Goal: Information Seeking & Learning: Learn about a topic

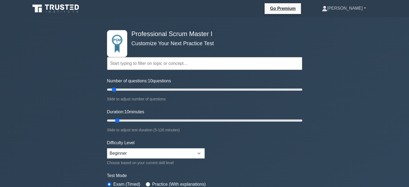
click at [354, 10] on link "[PERSON_NAME]" at bounding box center [344, 8] width 70 height 11
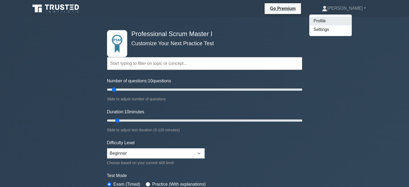
click at [348, 20] on link "Profile" at bounding box center [330, 21] width 42 height 9
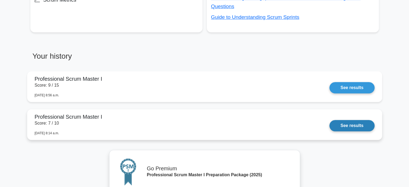
scroll to position [457, 0]
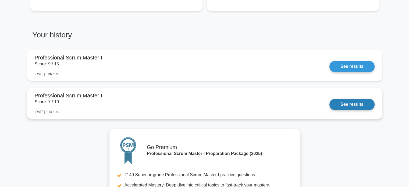
click at [356, 106] on link "See results" at bounding box center [351, 104] width 45 height 11
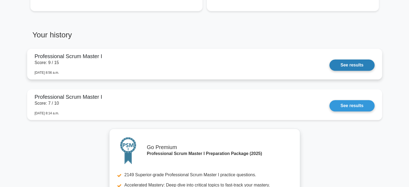
click at [345, 65] on link "See results" at bounding box center [351, 64] width 45 height 11
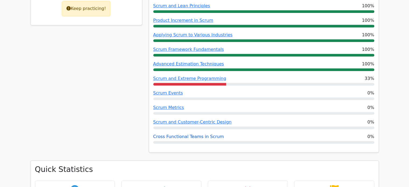
scroll to position [296, 0]
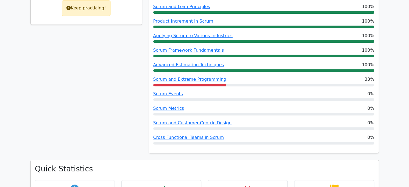
click at [82, 115] on div "60% Your Score Keep practicing!" at bounding box center [86, 50] width 118 height 220
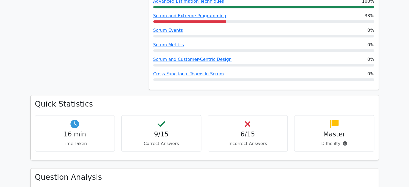
scroll to position [430, 0]
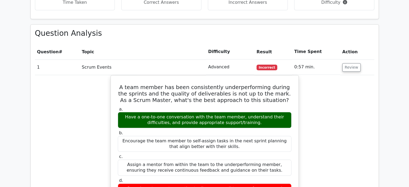
scroll to position [537, 0]
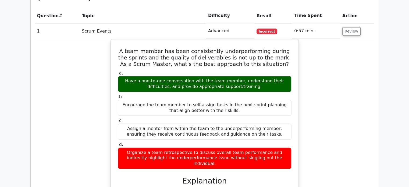
click at [103, 69] on div "A team member has been consistently underperforming during the sprints and the …" at bounding box center [204, 156] width 339 height 235
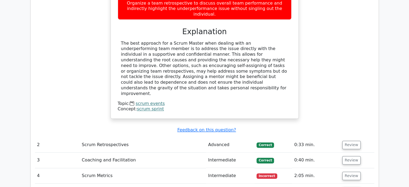
scroll to position [698, 0]
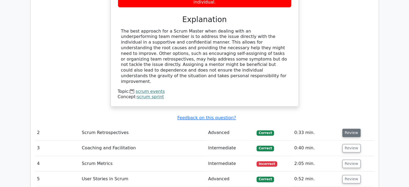
click at [352, 128] on button "Review" at bounding box center [351, 132] width 18 height 8
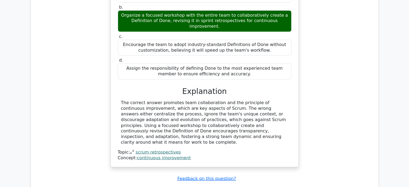
scroll to position [887, 0]
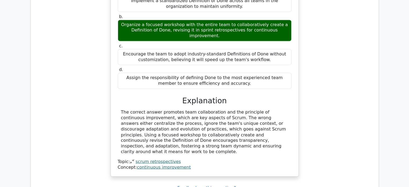
click at [309, 59] on div "You're the Scrum Master of a newly formed Scrum team. The team is struggling wi…" at bounding box center [204, 67] width 339 height 230
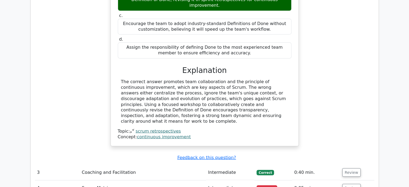
scroll to position [940, 0]
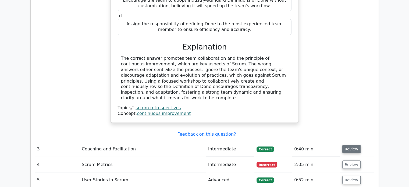
click at [349, 145] on button "Review" at bounding box center [351, 149] width 18 height 8
click at [354, 145] on button "Review" at bounding box center [351, 149] width 18 height 8
click at [346, 145] on button "Review" at bounding box center [351, 149] width 18 height 8
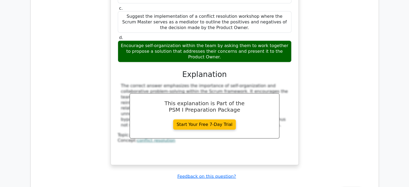
scroll to position [1263, 0]
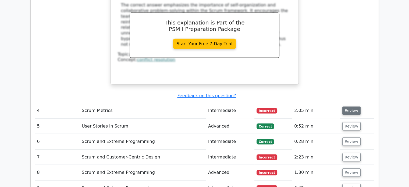
click at [346, 106] on button "Review" at bounding box center [351, 110] width 18 height 8
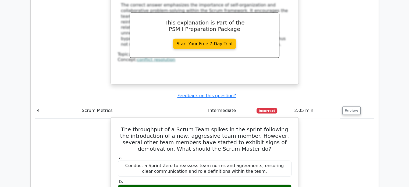
drag, startPoint x: 247, startPoint y: 137, endPoint x: 126, endPoint y: 127, distance: 121.0
copy div "Arrange a team health check to gauge overall team sentiment and productivity fa…"
click at [247, 155] on label "a. Conduct a Sprint Zero to reassess team norms and agreements, ensuring clear …" at bounding box center [205, 165] width 174 height 21
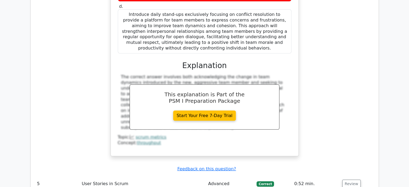
scroll to position [1531, 0]
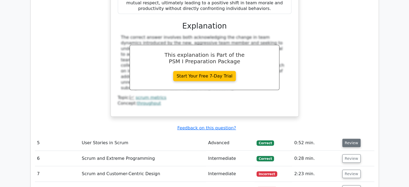
click at [350, 139] on button "Review" at bounding box center [351, 143] width 18 height 8
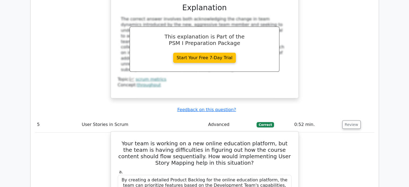
scroll to position [1558, 0]
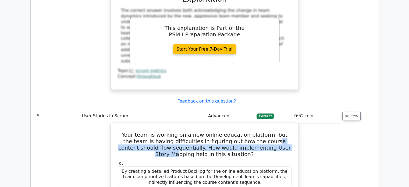
drag, startPoint x: 238, startPoint y: 75, endPoint x: 249, endPoint y: 79, distance: 12.0
click at [249, 131] on h5 "Your team is working on a new online education platform, but the team is having…" at bounding box center [204, 144] width 175 height 26
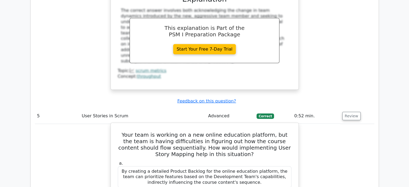
click at [242, 131] on h5 "Your team is working on a new online education platform, but the team is having…" at bounding box center [204, 144] width 175 height 26
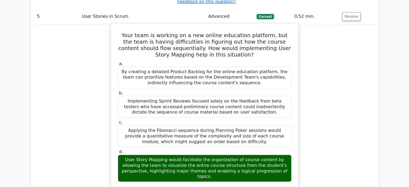
scroll to position [1666, 0]
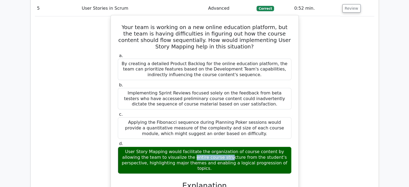
drag, startPoint x: 162, startPoint y: 84, endPoint x: 115, endPoint y: 83, distance: 47.0
click at [115, 141] on div "d. User Story Mapping would facilitate the organization of course content by al…" at bounding box center [204, 157] width 180 height 33
copy div "User Story Mapping"
